Goal: Task Accomplishment & Management: Use online tool/utility

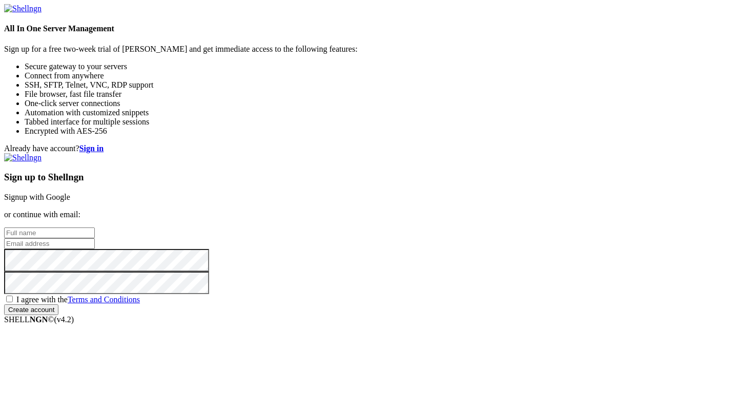
type input "root"
click at [70, 193] on link "Signup with Google" at bounding box center [37, 197] width 66 height 9
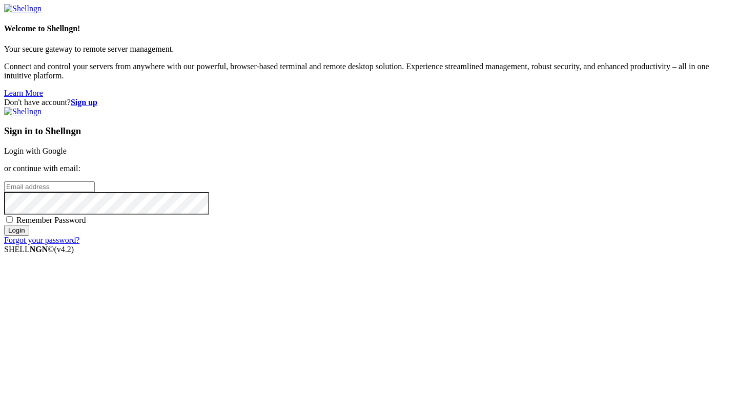
type input "root"
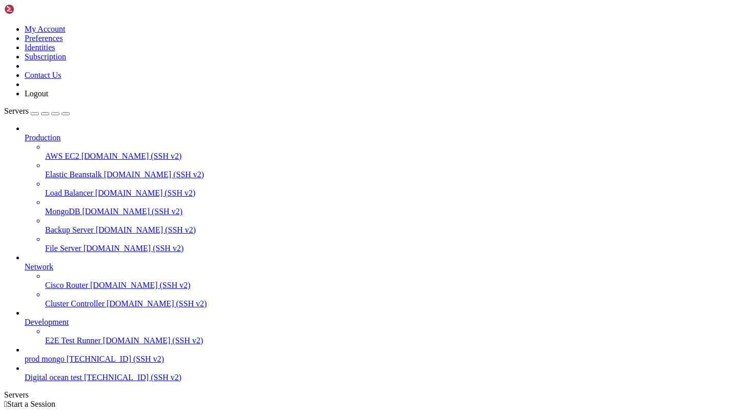
scroll to position [25, 0]
click at [54, 382] on span "Digital ocean test" at bounding box center [53, 377] width 57 height 9
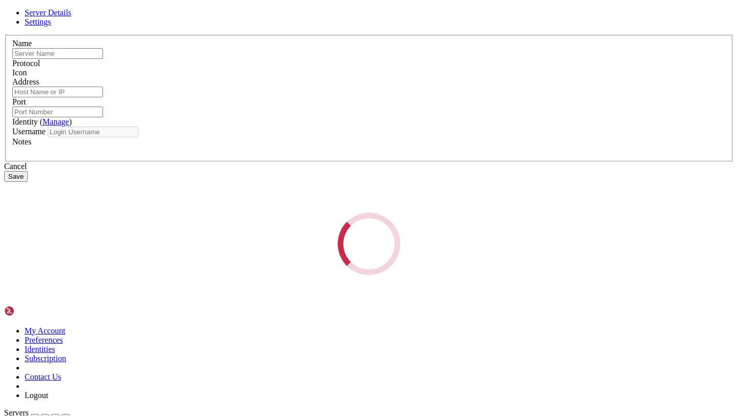
type input "Digital ocean test"
type input "[TECHNICAL_ID]"
type input "22"
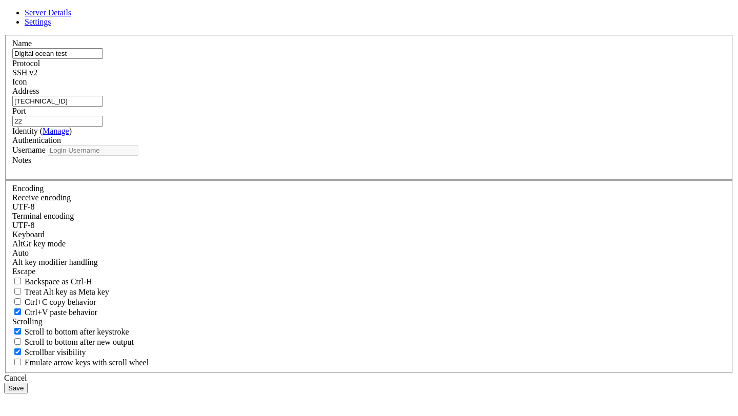
type input "root"
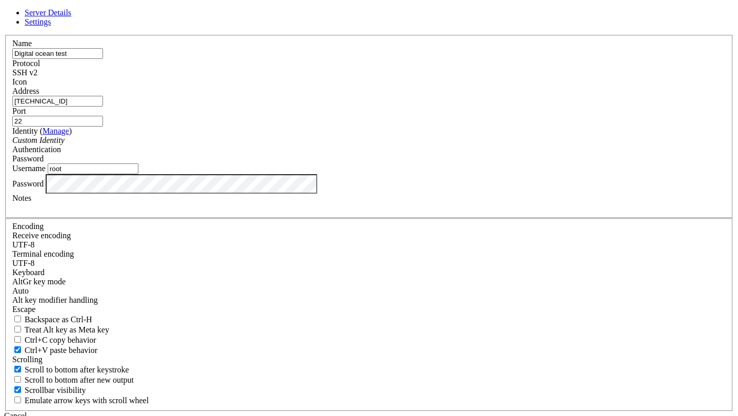
click at [103, 59] on input "Digital ocean test" at bounding box center [57, 53] width 91 height 11
type input "Oracle [PERSON_NAME]"
click at [103, 107] on input "[TECHNICAL_ID]" at bounding box center [57, 101] width 91 height 11
click at [138, 174] on input "root" at bounding box center [93, 168] width 91 height 11
paste input "[TECHNICAL_ID]"
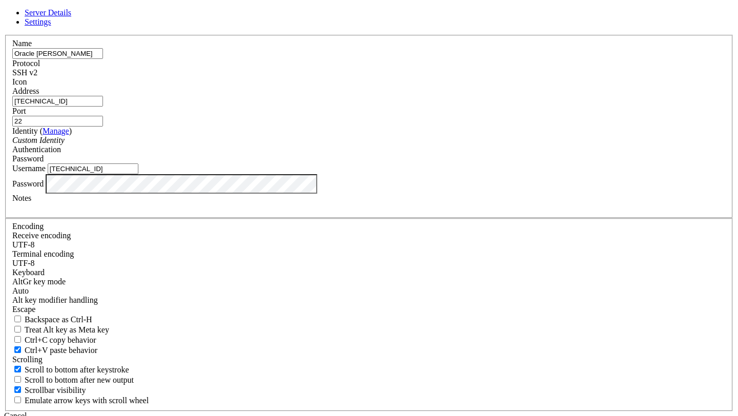
type input "[TECHNICAL_ID]"
click at [446, 163] on div "Password" at bounding box center [368, 158] width 713 height 9
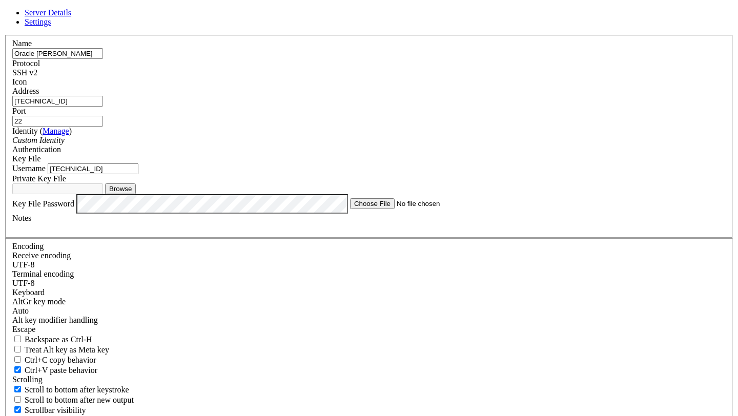
click at [136, 194] on button "Browse" at bounding box center [120, 188] width 31 height 11
type input "Rayooracle.key"
click at [130, 194] on button "Clear" at bounding box center [117, 188] width 25 height 11
click at [136, 194] on button "Browse" at bounding box center [120, 188] width 31 height 11
type input "rayo.key"
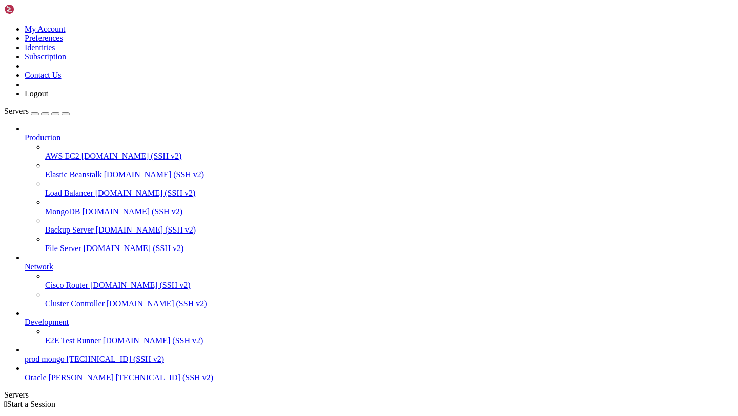
click at [210, 416] on div "" at bounding box center [379, 421] width 709 height 9
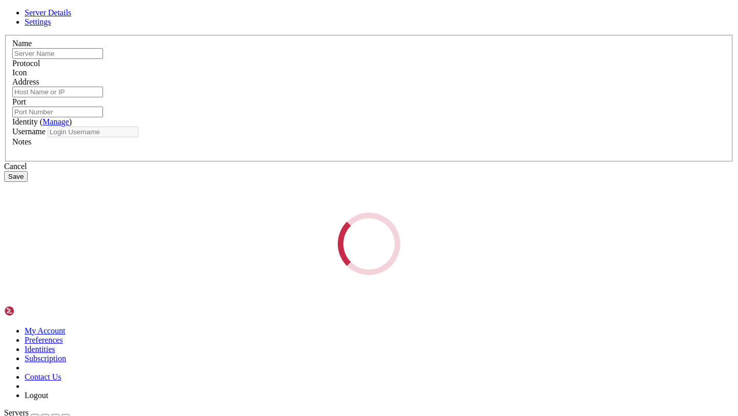
type input "Oracle [PERSON_NAME]"
type input "[TECHNICAL_ID]"
type input "22"
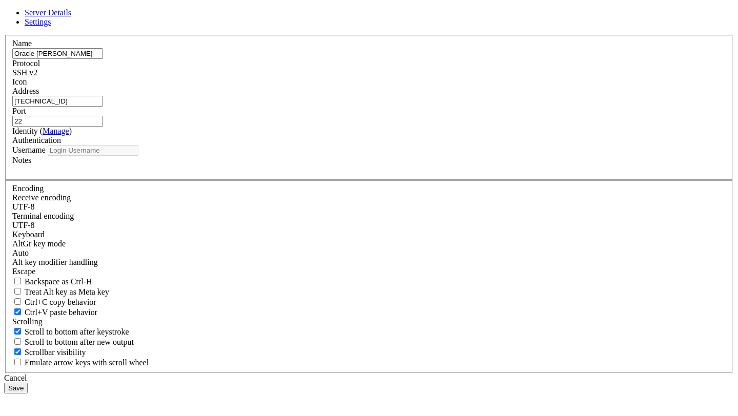
type input "[TECHNICAL_ID]"
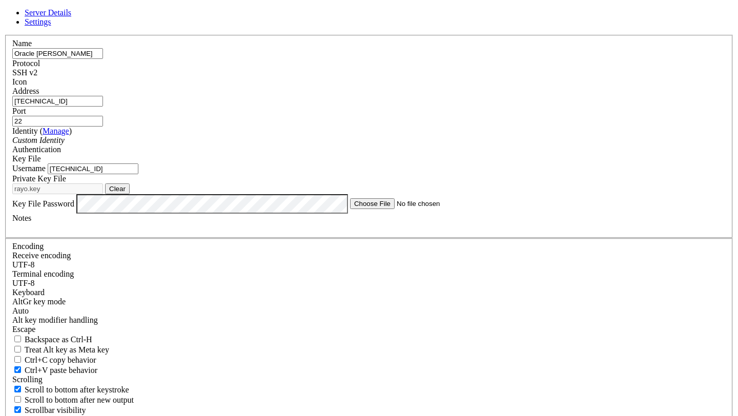
click at [103, 107] on input "[TECHNICAL_ID]" at bounding box center [57, 101] width 91 height 11
paste input "[TECHNICAL_ID]"
type input "[TECHNICAL_ID]"
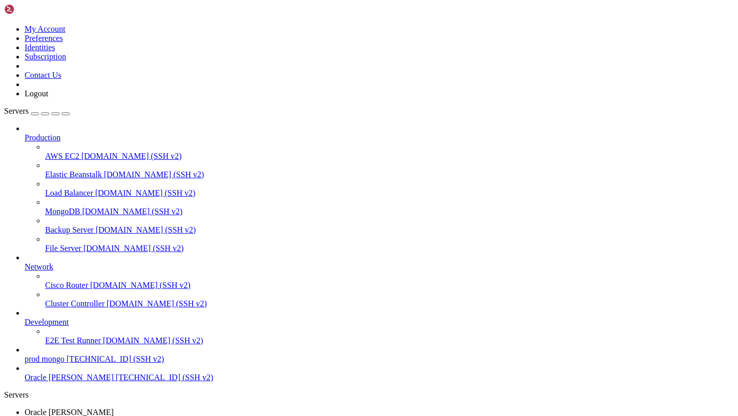
click at [210, 416] on div "" at bounding box center [379, 421] width 709 height 9
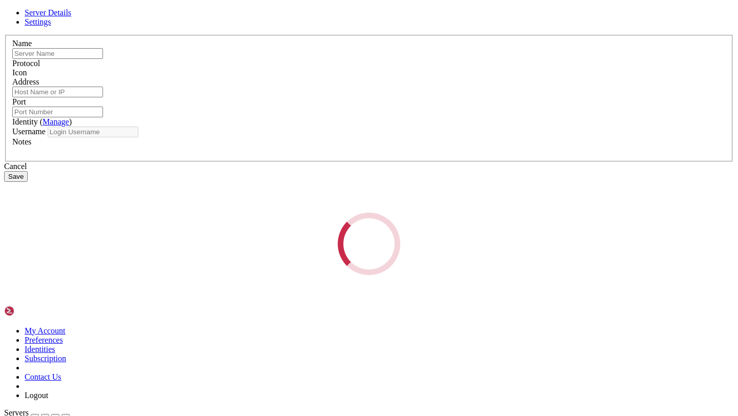
type input "Oracle [PERSON_NAME]"
type input "[TECHNICAL_ID]"
type input "22"
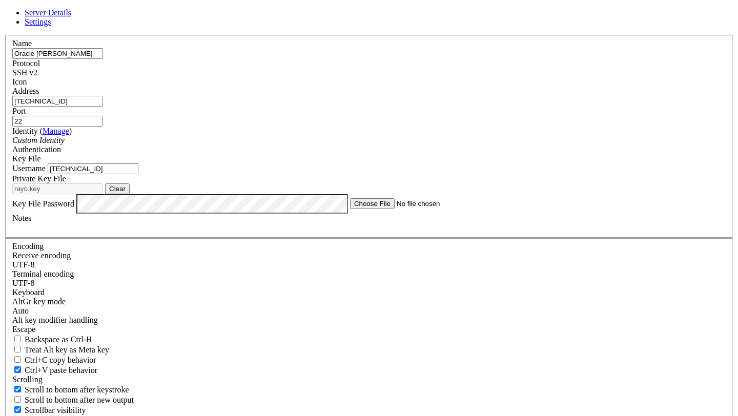
click at [138, 174] on input "[TECHNICAL_ID]" at bounding box center [93, 168] width 91 height 11
type input "ubuntu"
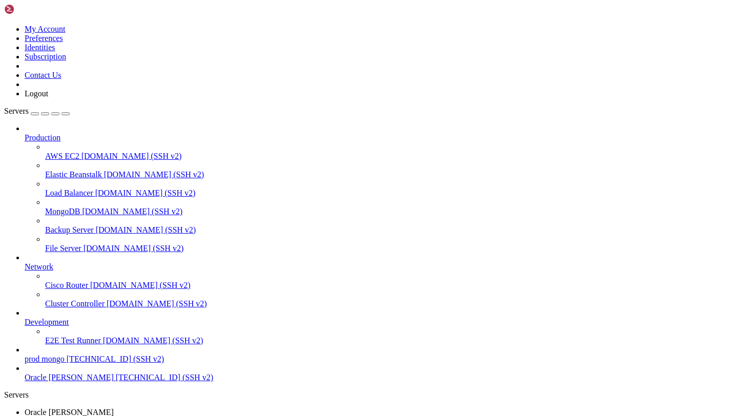
scroll to position [6510, 0]
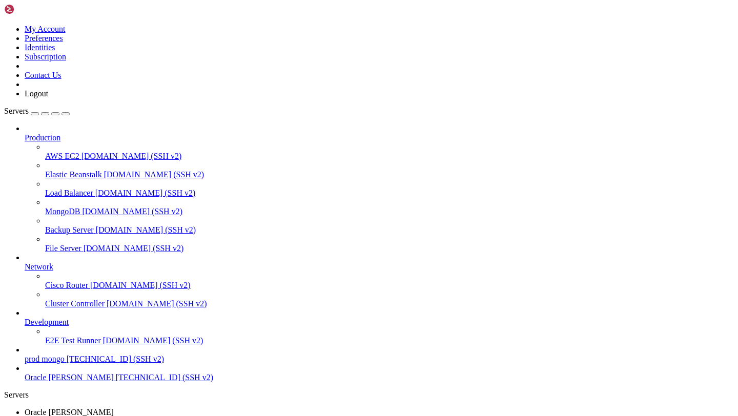
drag, startPoint x: 112, startPoint y: 895, endPoint x: 6, endPoint y: 895, distance: 106.6
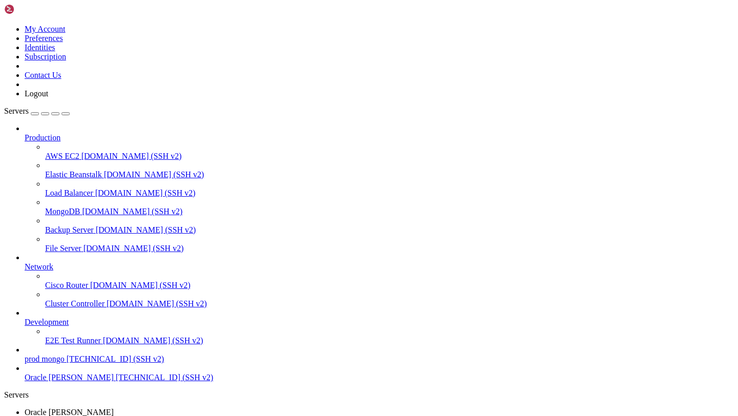
drag, startPoint x: 6, startPoint y: 895, endPoint x: 83, endPoint y: 897, distance: 76.9
copy x-row "ubuntu@dev-rayo-orcale : ~"
drag, startPoint x: 9, startPoint y: 897, endPoint x: 111, endPoint y: 896, distance: 102.0
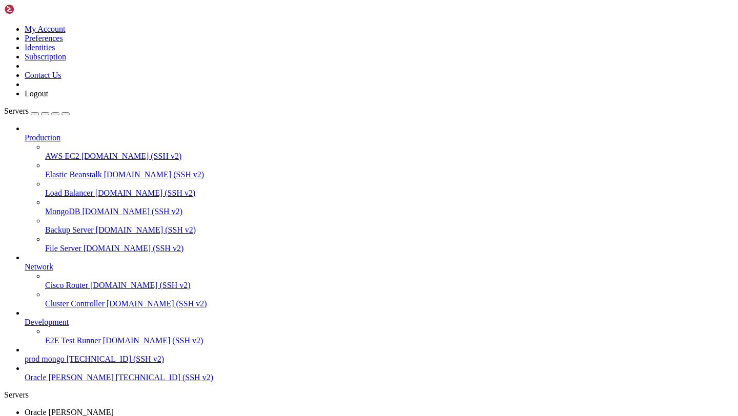
drag, startPoint x: 9, startPoint y: 915, endPoint x: 88, endPoint y: 920, distance: 79.6
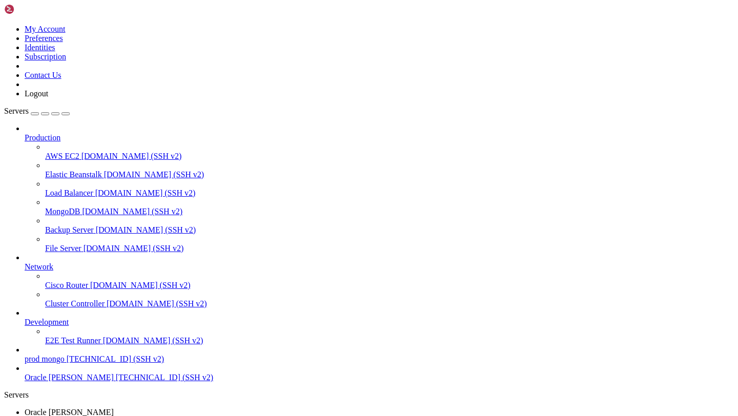
copy span "[DEMOGRAPHIC_DATA] playwright install-deps"
drag, startPoint x: 35, startPoint y: 683, endPoint x: 167, endPoint y: 681, distance: 131.7
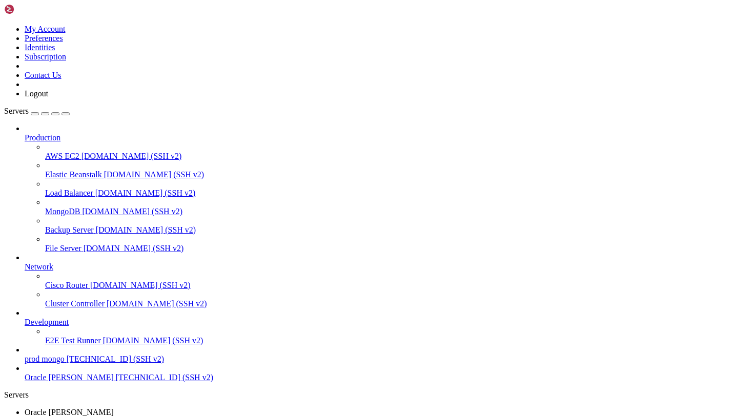
drag, startPoint x: 34, startPoint y: 665, endPoint x: 145, endPoint y: 665, distance: 110.7
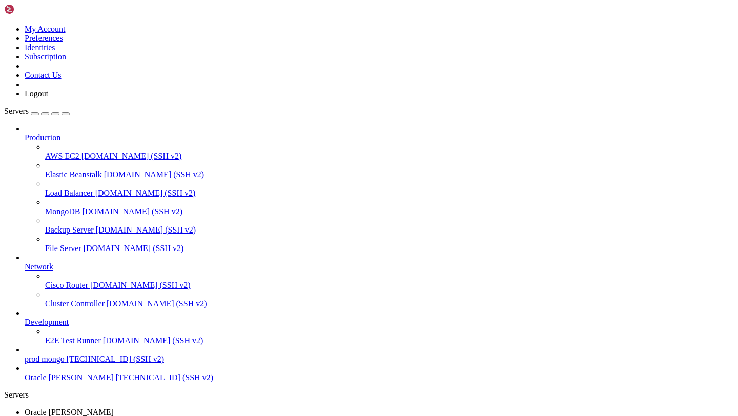
copy span "playwright install-deps"
drag, startPoint x: 56, startPoint y: 667, endPoint x: 157, endPoint y: 667, distance: 100.4
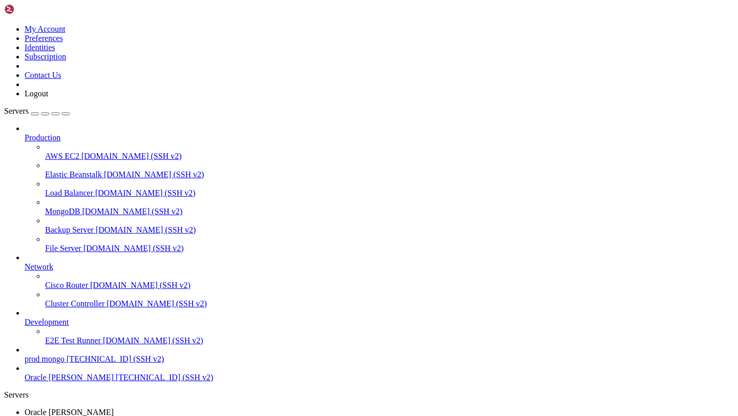
scroll to position [30345, 0]
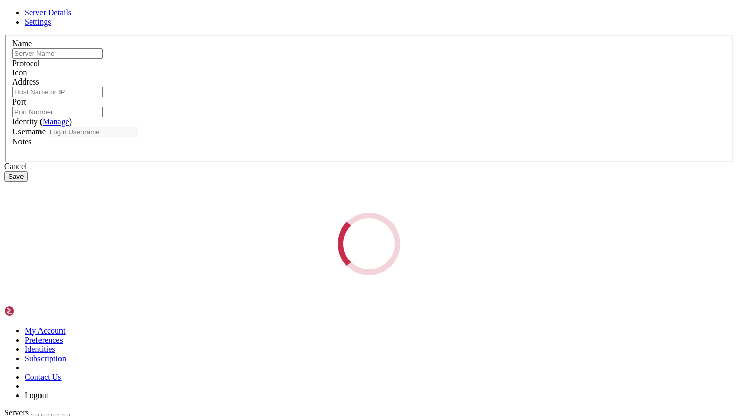
type input "Oracle [PERSON_NAME]"
type input "[TECHNICAL_ID]"
type input "22"
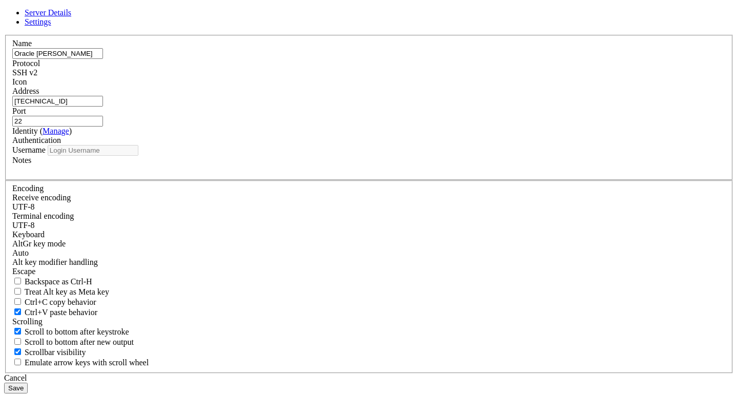
type input "ubuntu"
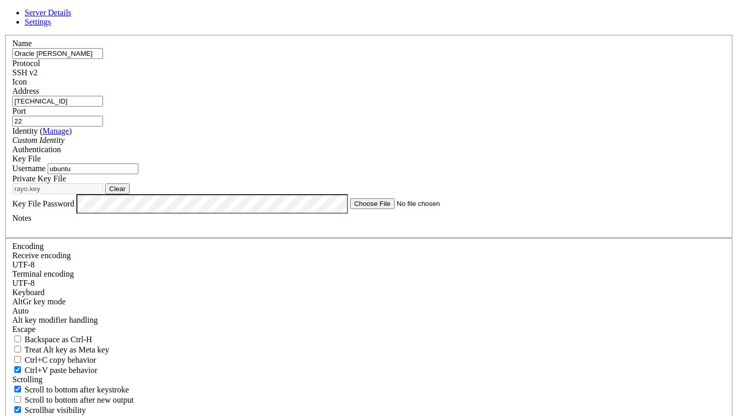
click at [103, 107] on input "[TECHNICAL_ID]" at bounding box center [57, 101] width 91 height 11
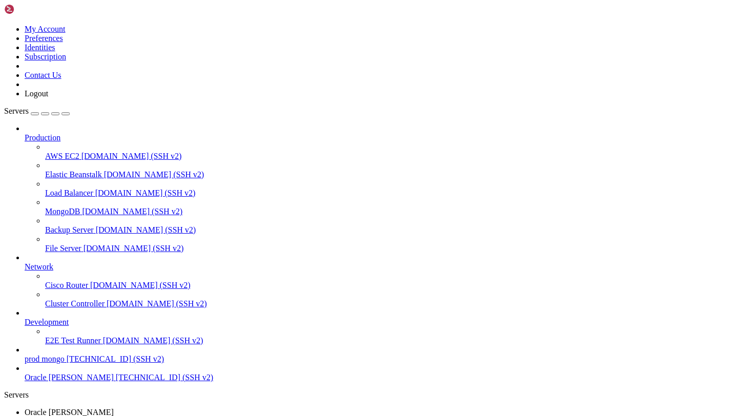
drag, startPoint x: 12, startPoint y: 803, endPoint x: 167, endPoint y: 926, distance: 197.6
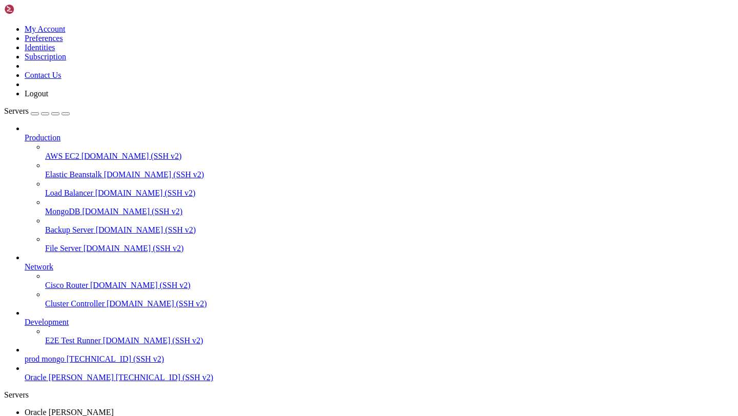
scroll to position [31657, 0]
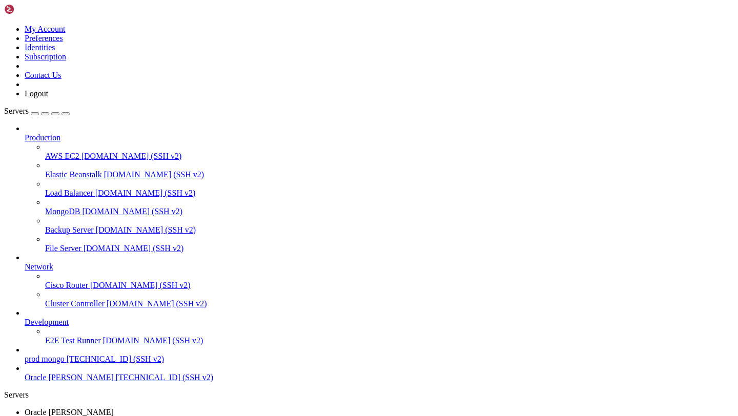
copy div "(venv) ubuntu@dev-rayo-orcale : ~/rayo $ # Check what iptables is blocking sudo…"
drag, startPoint x: 9, startPoint y: 828, endPoint x: 194, endPoint y: 927, distance: 209.3
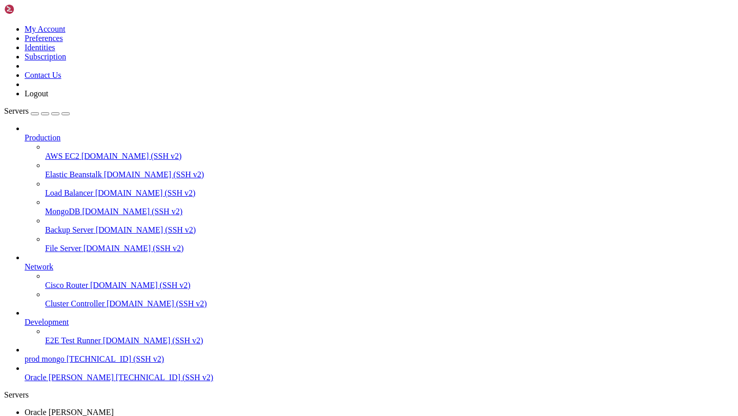
copy div "lore) ipsumd@sit-amet-consec : ~/adip $ elit seddoeius tempor incid ● utlab.etd…"
drag, startPoint x: 11, startPoint y: 778, endPoint x: 480, endPoint y: 922, distance: 490.1
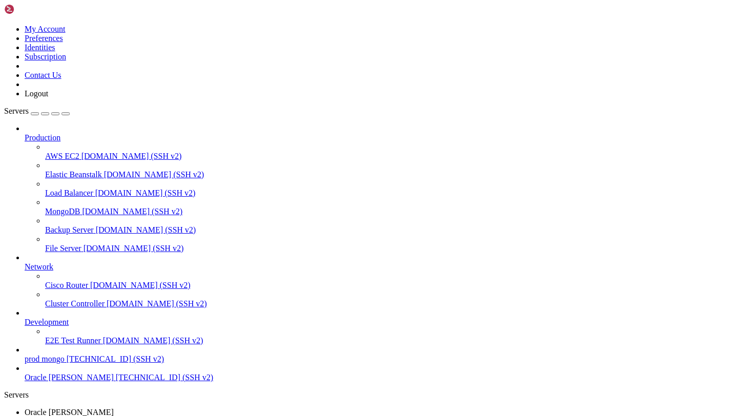
drag, startPoint x: 8, startPoint y: 892, endPoint x: 287, endPoint y: 920, distance: 281.2
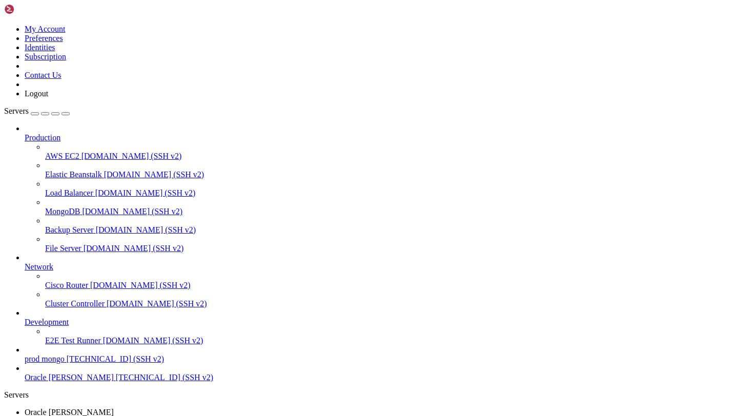
copy div "venv) ubuntu@dev-rayo-orcale : ~/rayo $ ls -la /etc/nginx/sites-enabled/ total …"
drag, startPoint x: 387, startPoint y: 922, endPoint x: 10, endPoint y: 888, distance: 378.1
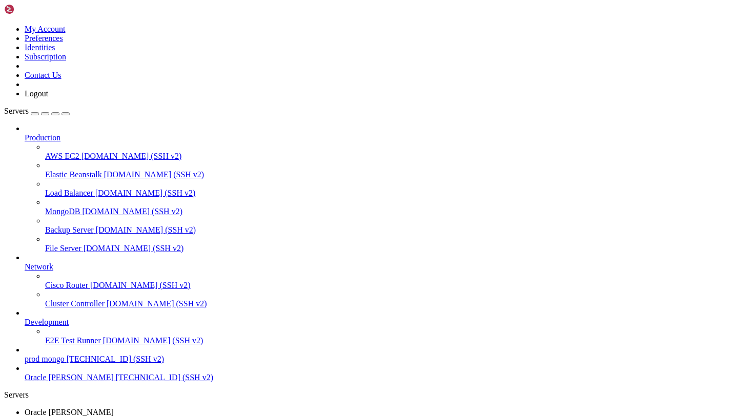
drag, startPoint x: 9, startPoint y: 709, endPoint x: 61, endPoint y: 925, distance: 222.3
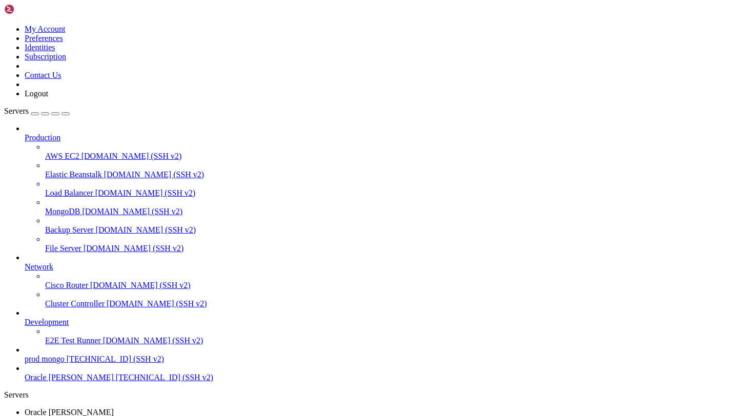
scroll to position [32944, 0]
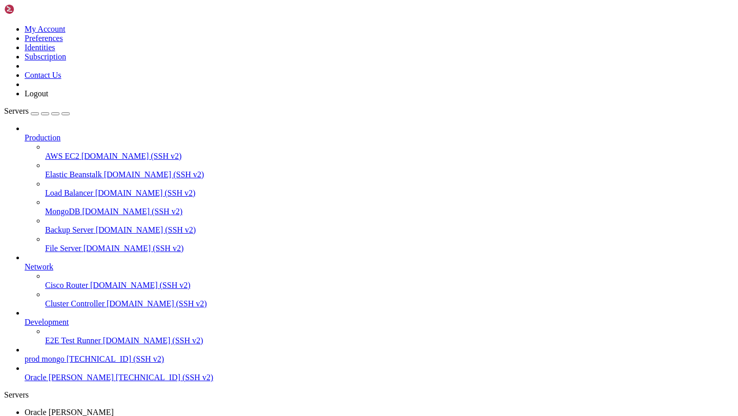
drag, startPoint x: 8, startPoint y: 921, endPoint x: 131, endPoint y: 917, distance: 123.0
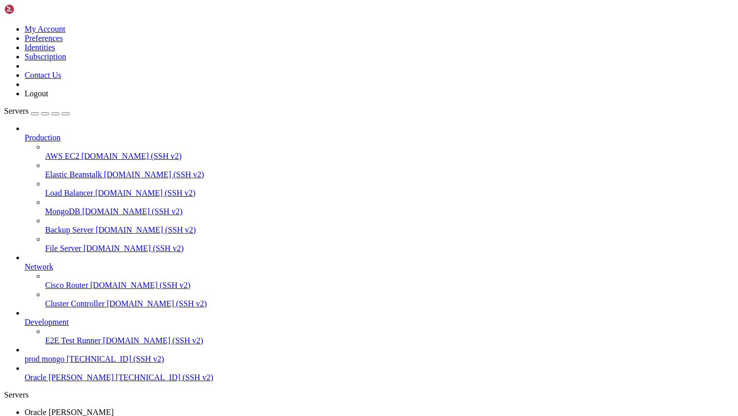
copy div "ln: failed to create symbolic link '/etc/nginx/sites-enabled/rayo': File exists…"
drag, startPoint x: 9, startPoint y: 924, endPoint x: 175, endPoint y: 934, distance: 166.8
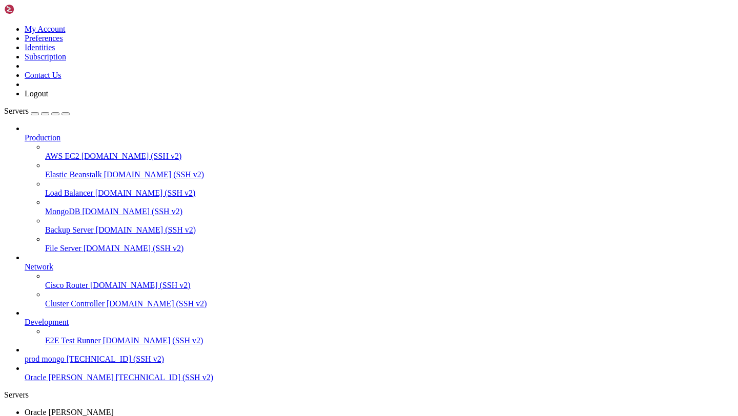
scroll to position [33038, 0]
drag, startPoint x: 7, startPoint y: 886, endPoint x: 248, endPoint y: 922, distance: 244.0
copy div "(venv) ubuntu@dev-rayo-orcale : ~/rayo $ ls -la /etc/nginx/sites-enabled/ total…"
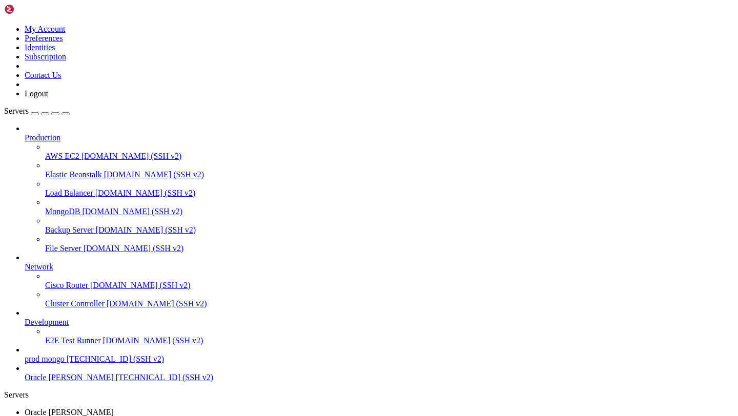
drag, startPoint x: 361, startPoint y: 920, endPoint x: 9, endPoint y: 890, distance: 353.2
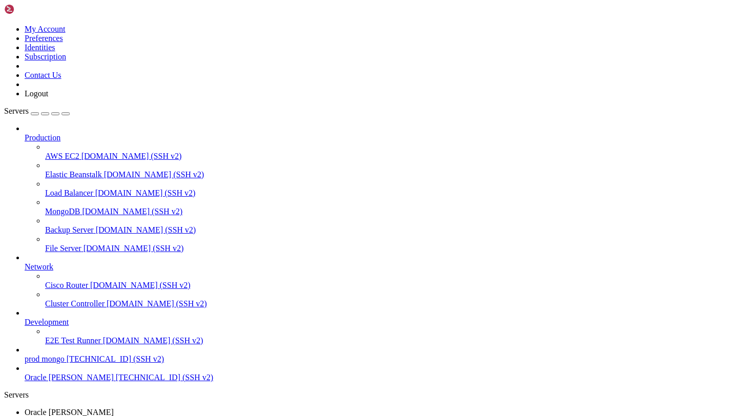
scroll to position [33293, 0]
copy div "(venv) ubuntu@dev-rayo-orcale : ~/rayo $ sudo systemctl restart nginx Job for n…"
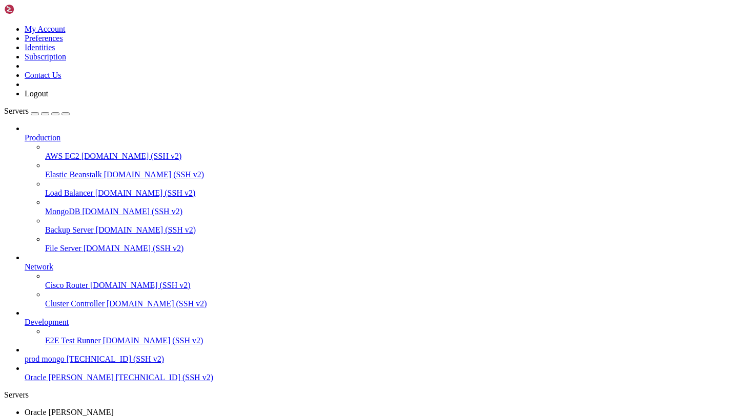
drag, startPoint x: 9, startPoint y: 905, endPoint x: 380, endPoint y: 921, distance: 371.3
drag, startPoint x: 8, startPoint y: 889, endPoint x: 156, endPoint y: 895, distance: 148.2
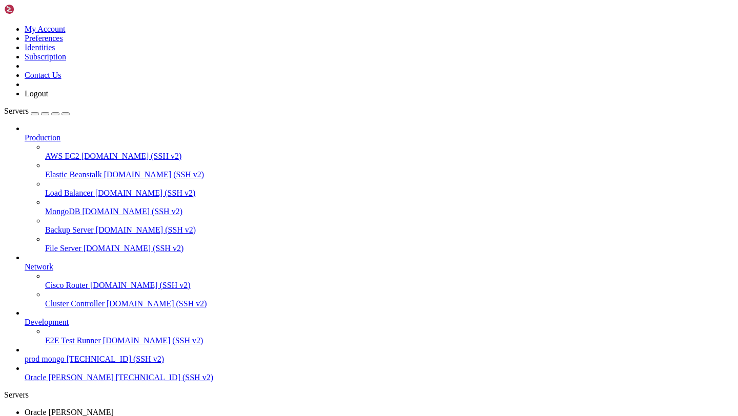
drag, startPoint x: 8, startPoint y: 803, endPoint x: 252, endPoint y: 903, distance: 263.6
drag, startPoint x: 19, startPoint y: 896, endPoint x: 9, endPoint y: 797, distance: 99.4
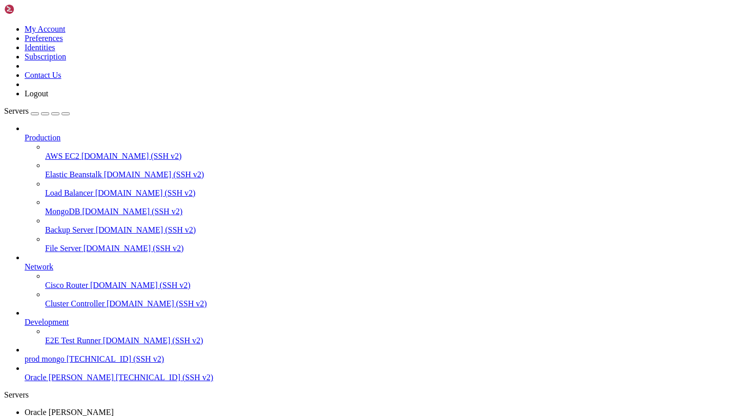
copy div "(venv) ubuntu@dev-rayo-orcale : ~/rayo $ sudo certbot certonly --webroot -w /va…"
drag, startPoint x: 9, startPoint y: 792, endPoint x: 168, endPoint y: 920, distance: 204.4
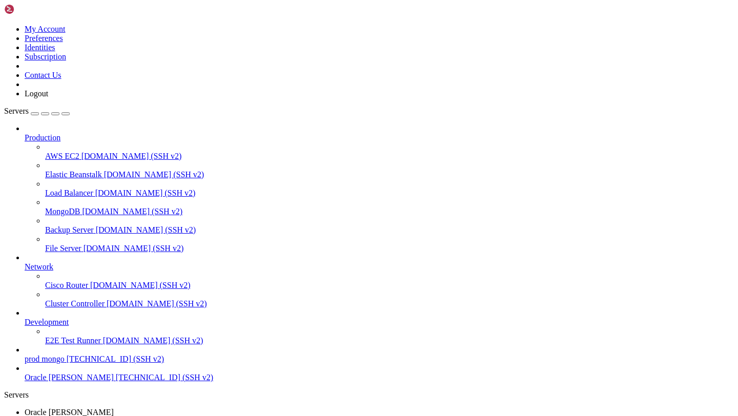
drag, startPoint x: 8, startPoint y: 677, endPoint x: 524, endPoint y: 938, distance: 577.9
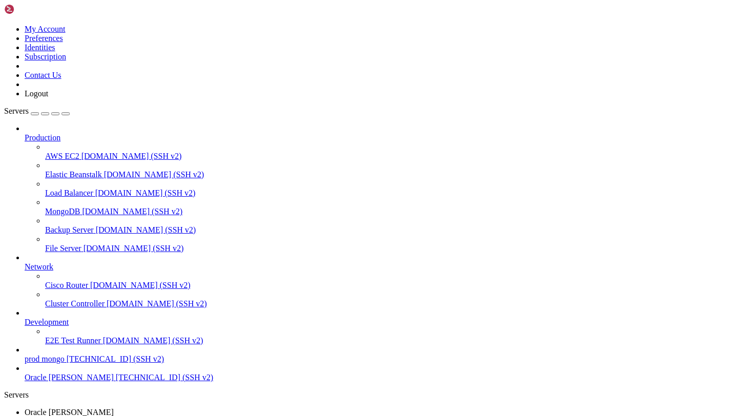
drag, startPoint x: 517, startPoint y: 927, endPoint x: 8, endPoint y: 676, distance: 567.6
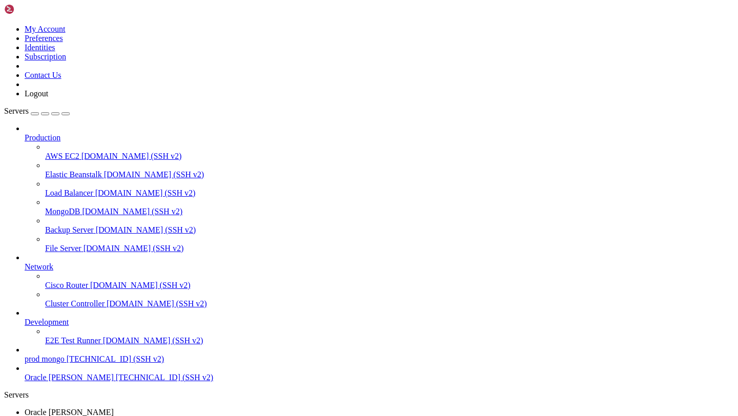
scroll to position [33703, 0]
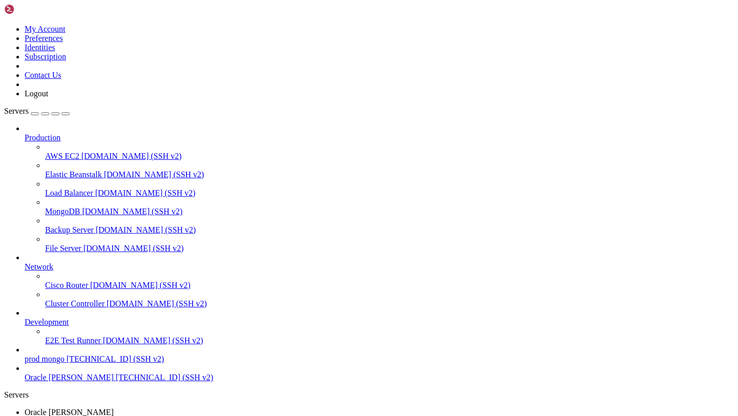
scroll to position [33915, 0]
